Goal: Find specific fact: Find contact information

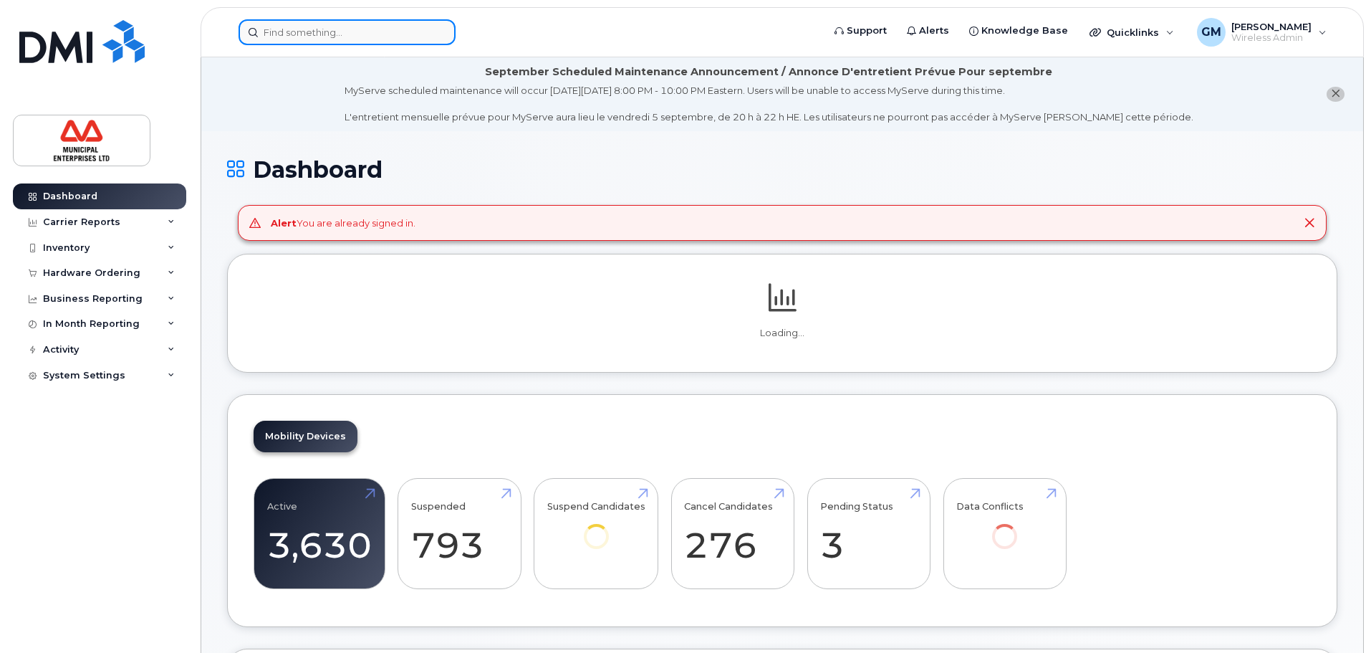
click at [398, 32] on input at bounding box center [347, 32] width 217 height 26
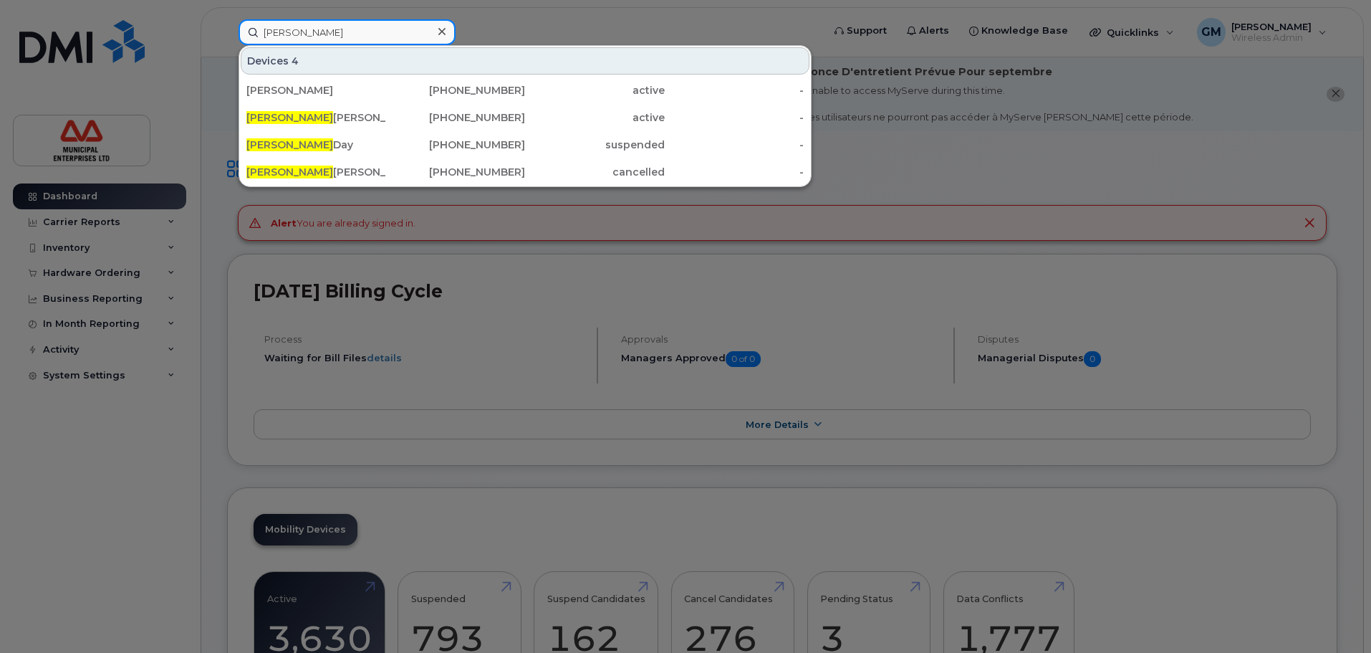
type input "alexander h"
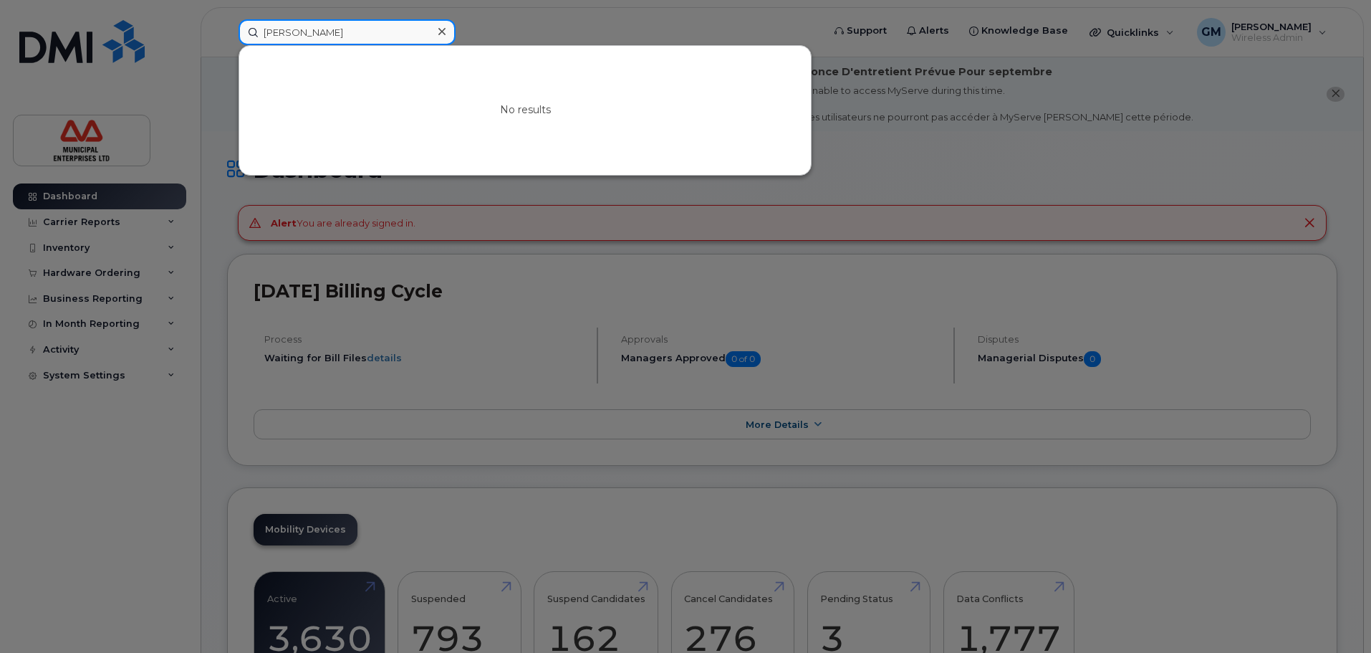
drag, startPoint x: 391, startPoint y: 26, endPoint x: 221, endPoint y: 30, distance: 169.9
click at [227, 30] on div "alexander h No results" at bounding box center [526, 32] width 598 height 26
click at [345, 32] on input at bounding box center [347, 32] width 217 height 26
type input "nicolas mo"
drag, startPoint x: 345, startPoint y: 32, endPoint x: 252, endPoint y: 33, distance: 93.2
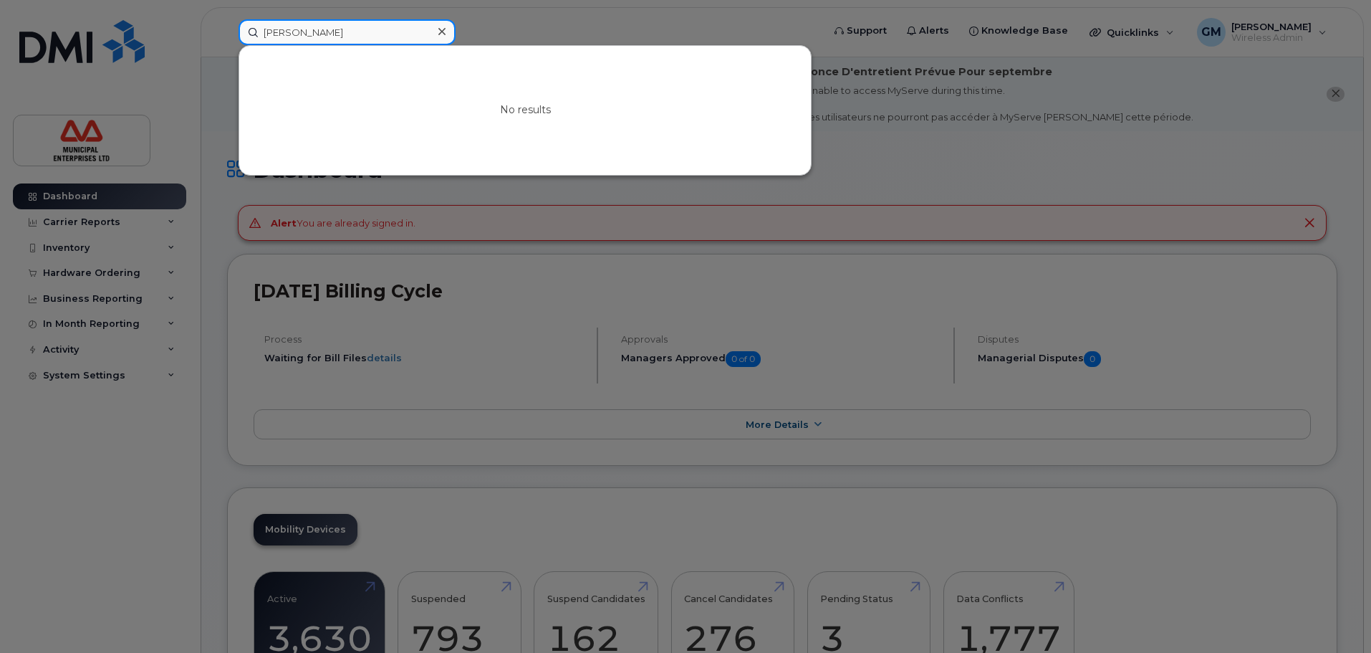
click at [252, 33] on input "nicolas mo" at bounding box center [347, 32] width 217 height 26
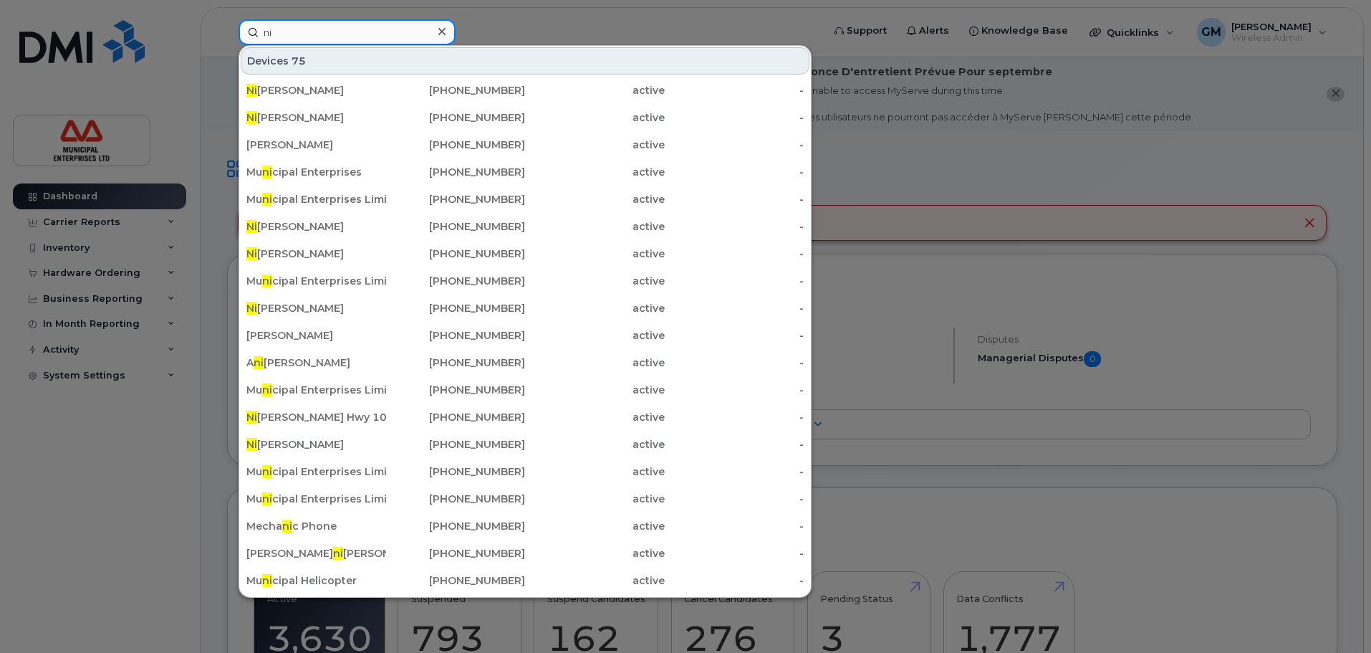
type input "n"
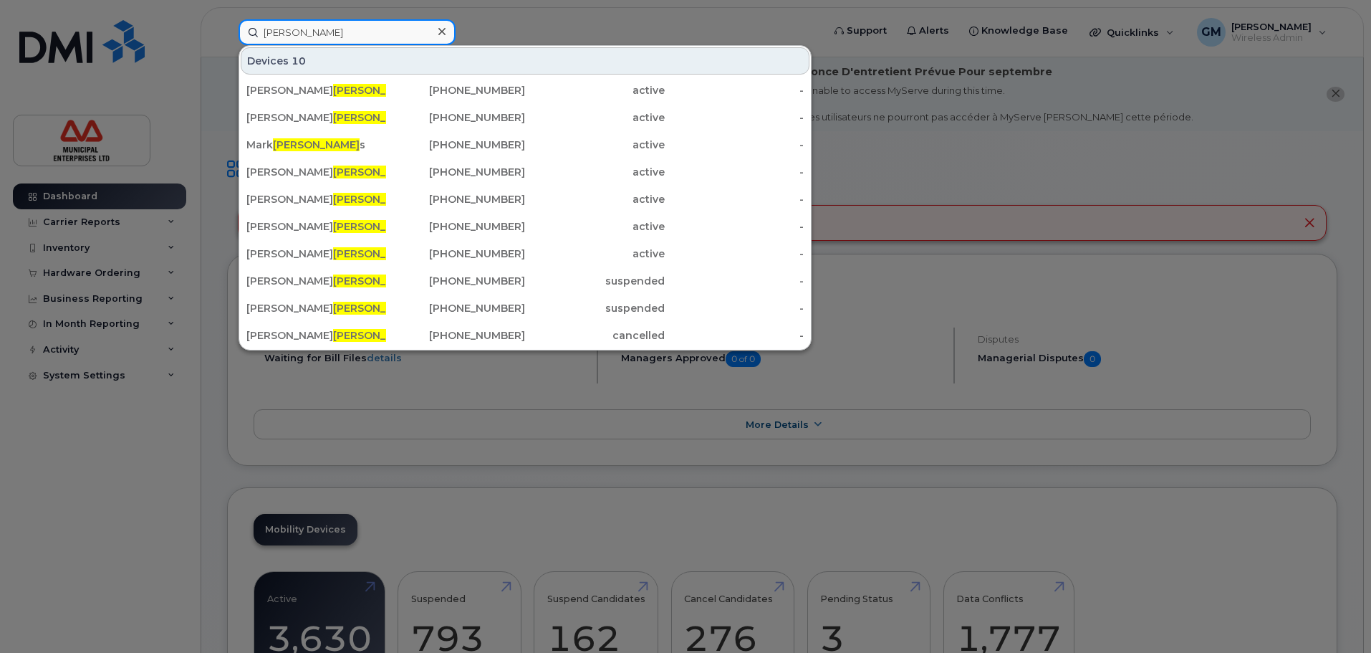
click at [292, 29] on input "moore" at bounding box center [347, 32] width 217 height 26
click at [299, 27] on input "moore" at bounding box center [347, 32] width 217 height 26
drag, startPoint x: 299, startPoint y: 32, endPoint x: 244, endPoint y: 11, distance: 59.0
click at [244, 19] on div "moore Devices 10 Andrew Moore 902-717-4890 active - Robert Moore 902-237-0598 a…" at bounding box center [526, 32] width 598 height 26
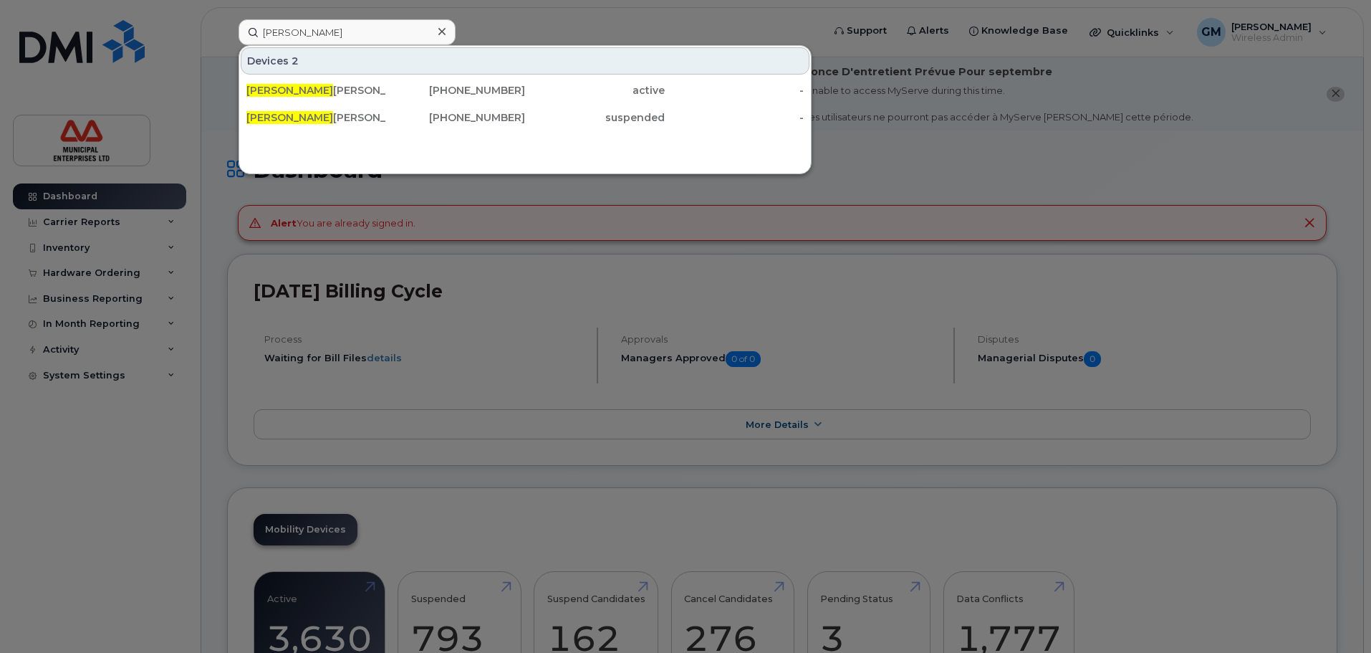
click at [70, 549] on div at bounding box center [685, 326] width 1371 height 653
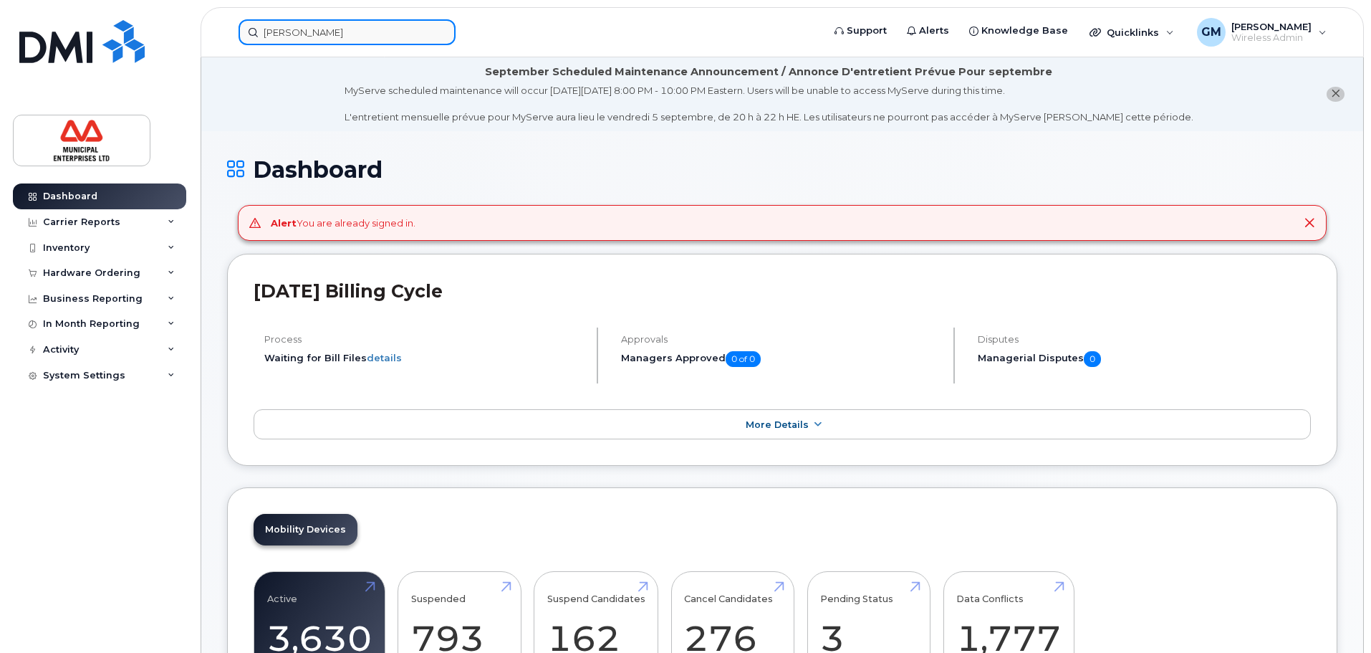
click at [359, 32] on input "nicolas" at bounding box center [347, 32] width 217 height 26
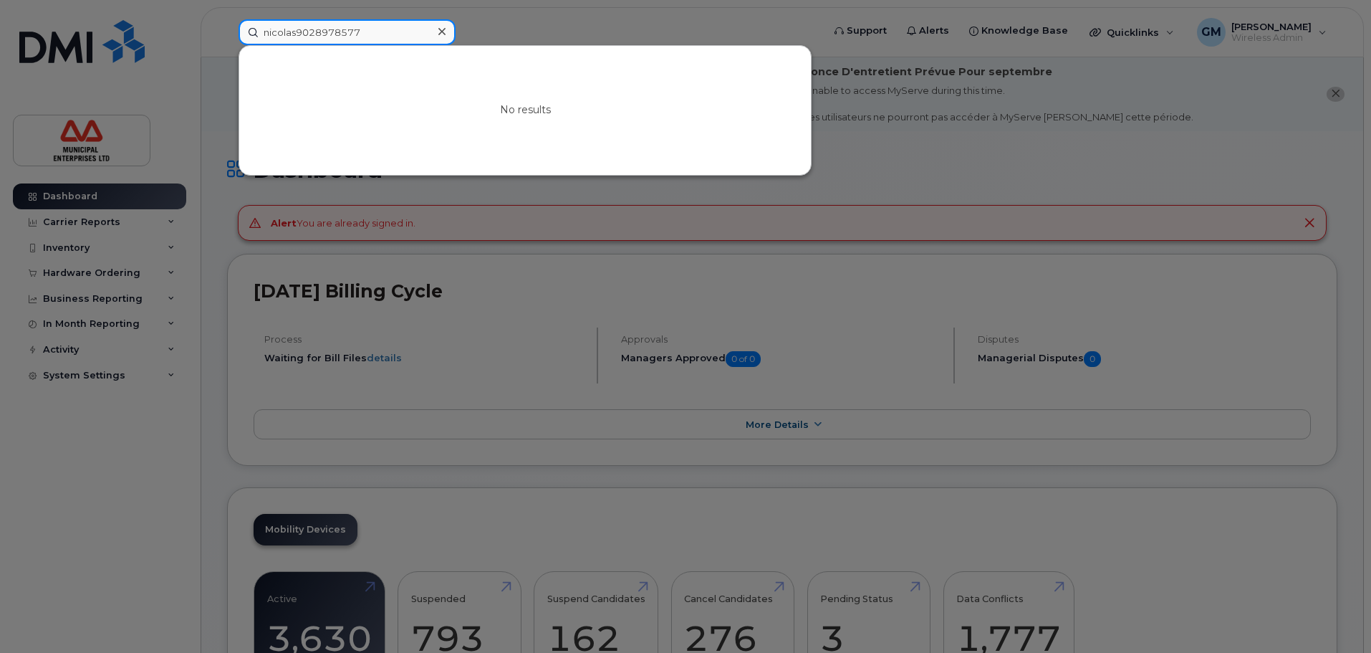
drag, startPoint x: 295, startPoint y: 31, endPoint x: 229, endPoint y: 32, distance: 66.6
click at [229, 32] on div "nicolas9028978577 No results" at bounding box center [526, 32] width 598 height 26
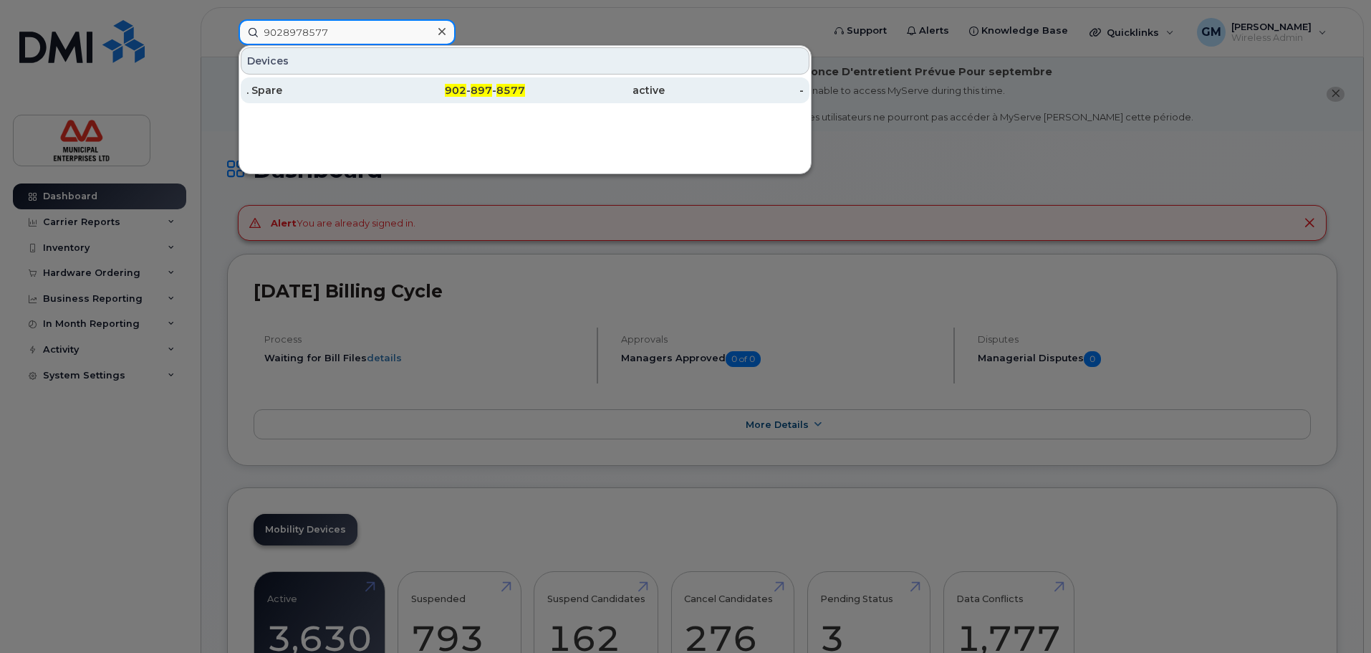
type input "9028978577"
click at [326, 92] on div ". Spare" at bounding box center [316, 90] width 140 height 14
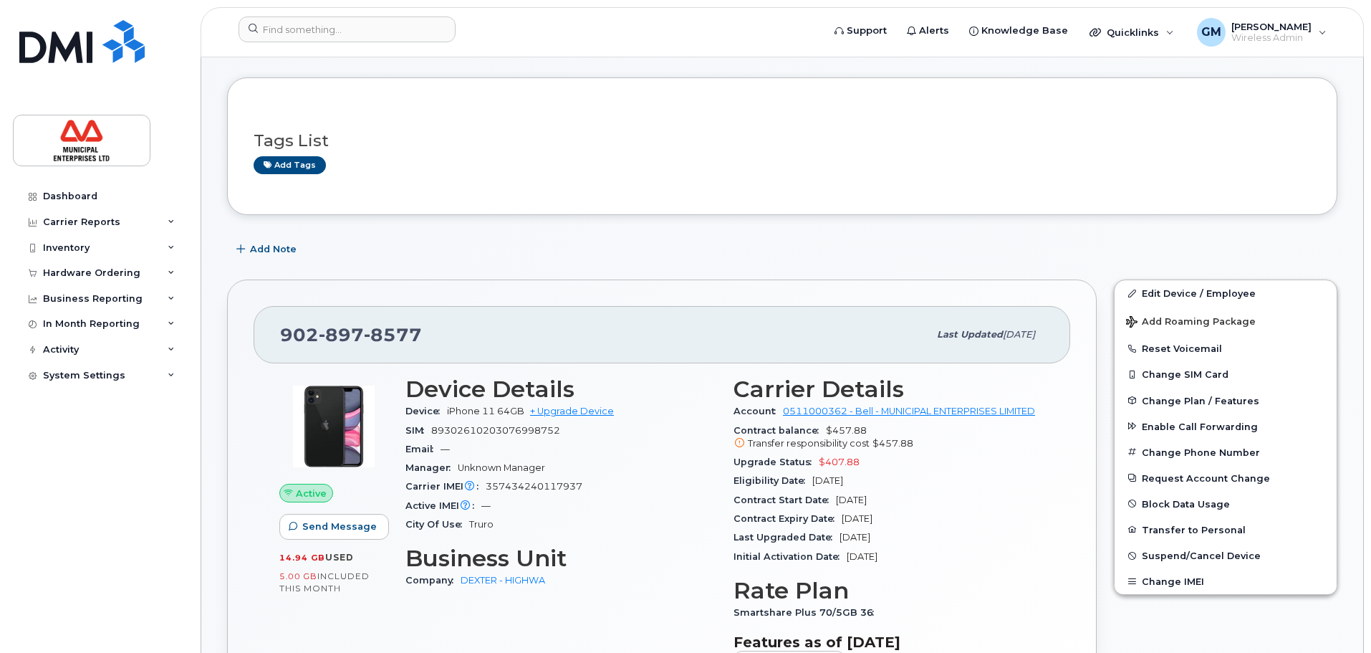
scroll to position [143, 0]
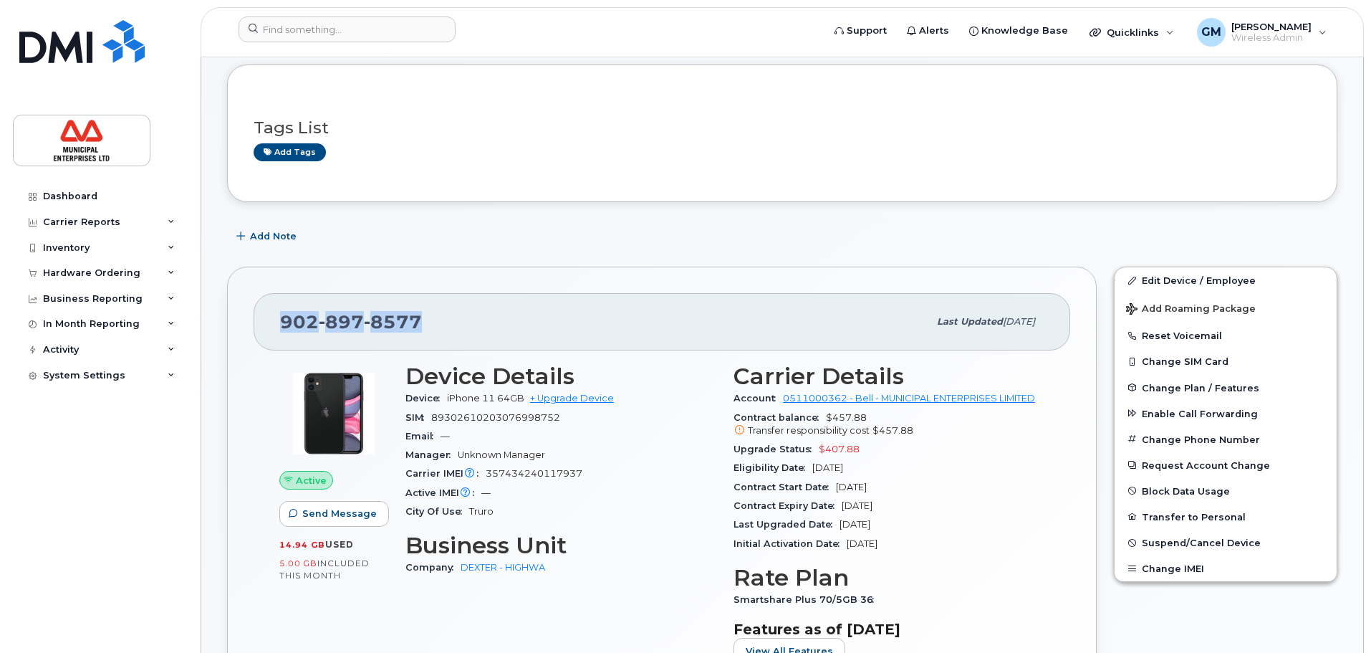
drag, startPoint x: 431, startPoint y: 332, endPoint x: 277, endPoint y: 340, distance: 154.3
click at [277, 340] on div "[PHONE_NUMBER] Last updated [DATE]" at bounding box center [662, 321] width 817 height 57
copy span "[PHONE_NUMBER]"
